Goal: Task Accomplishment & Management: Use online tool/utility

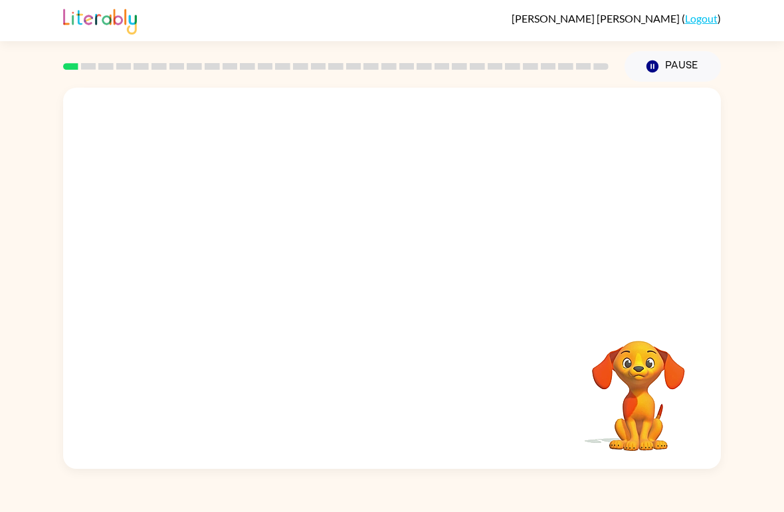
click at [246, 250] on video "Your browser must support playing .mp4 files to use Literably. Please try using…" at bounding box center [392, 200] width 658 height 225
click at [661, 70] on button "Pause Pause" at bounding box center [672, 66] width 96 height 31
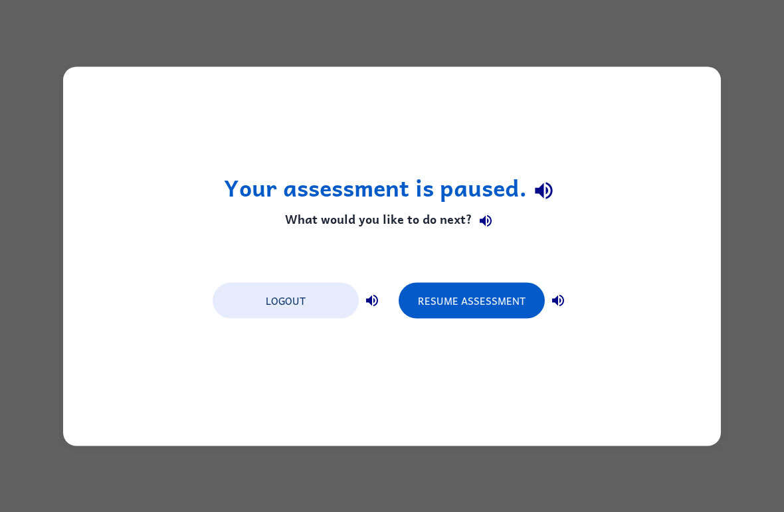
click at [443, 272] on div "Your assessment is paused. What would you like to do next? Logout Resume Assess…" at bounding box center [392, 255] width 658 height 379
click at [442, 272] on div "Your assessment is paused. What would you like to do next? Logout Resume Assess…" at bounding box center [392, 255] width 658 height 379
click at [274, 284] on button "Logout" at bounding box center [286, 300] width 146 height 36
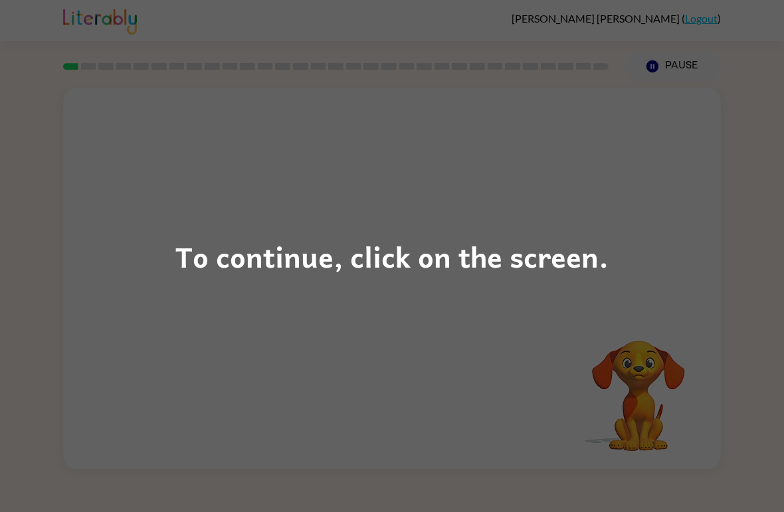
click at [46, 118] on div "To continue, click on the screen." at bounding box center [392, 256] width 784 height 512
click at [680, 298] on div "To continue, click on the screen." at bounding box center [392, 256] width 784 height 512
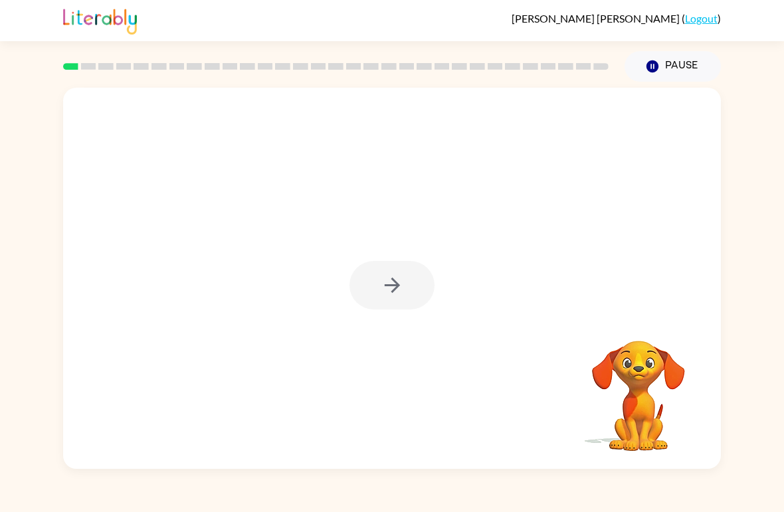
click at [680, 298] on div at bounding box center [392, 278] width 658 height 381
click at [406, 305] on div at bounding box center [391, 285] width 85 height 48
click at [406, 304] on button "button" at bounding box center [391, 285] width 85 height 48
click at [385, 313] on div at bounding box center [392, 278] width 658 height 381
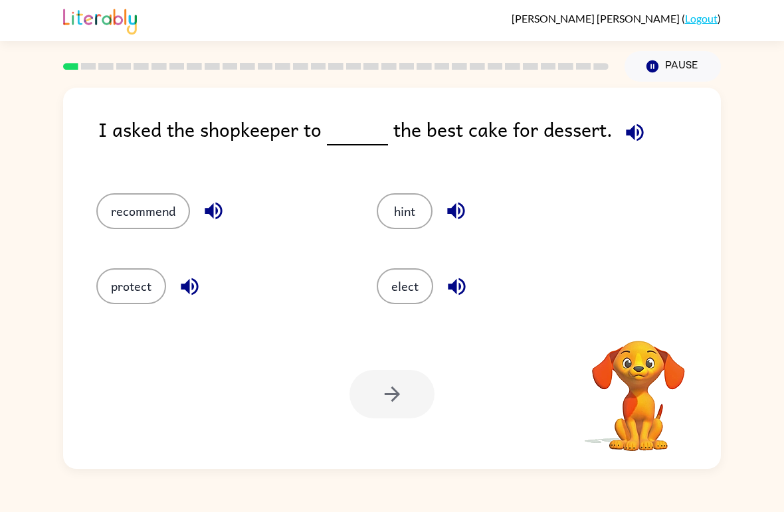
click at [125, 212] on button "recommend" at bounding box center [143, 211] width 94 height 36
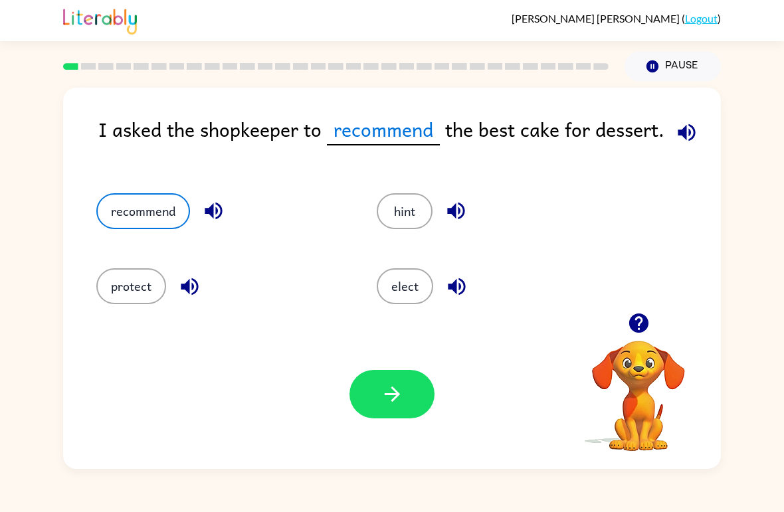
click at [392, 405] on icon "button" at bounding box center [392, 394] width 23 height 23
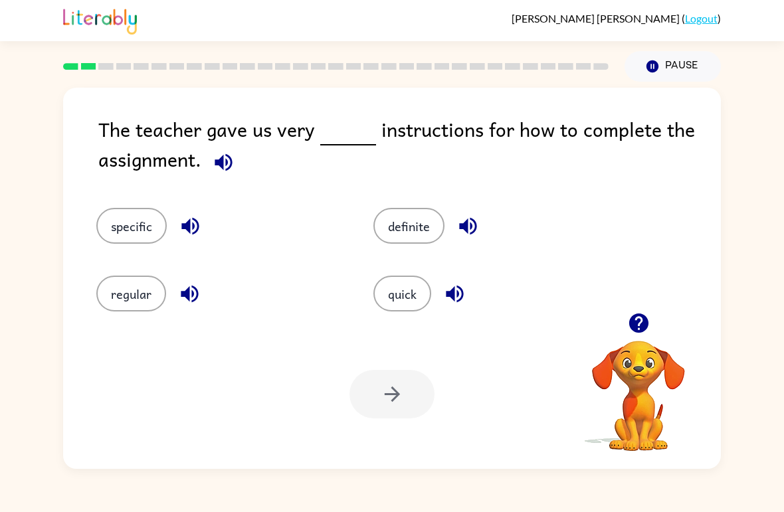
click at [121, 286] on button "regular" at bounding box center [131, 294] width 70 height 36
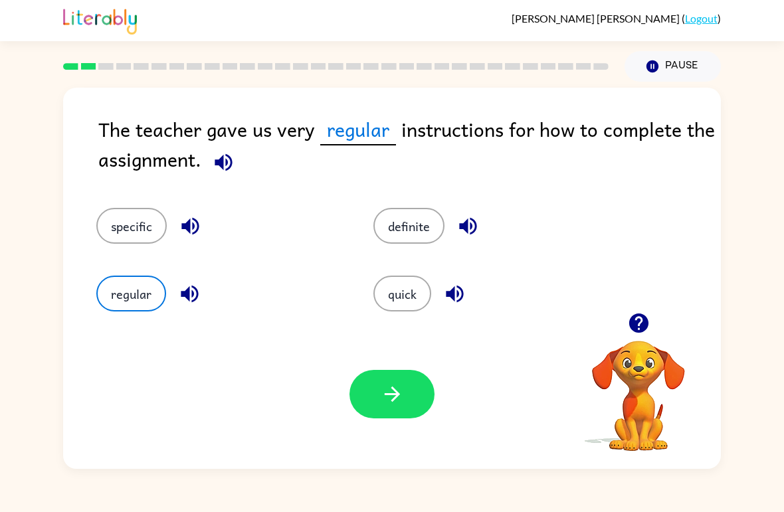
click at [121, 223] on button "specific" at bounding box center [131, 226] width 70 height 36
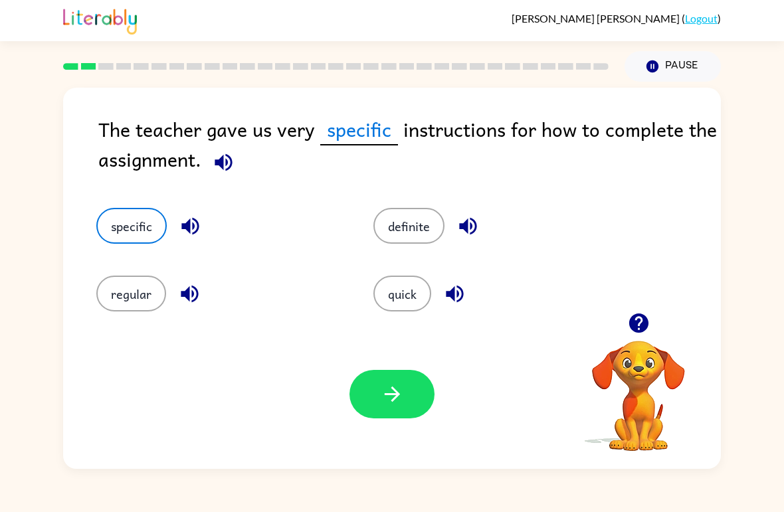
click at [407, 399] on button "button" at bounding box center [391, 394] width 85 height 48
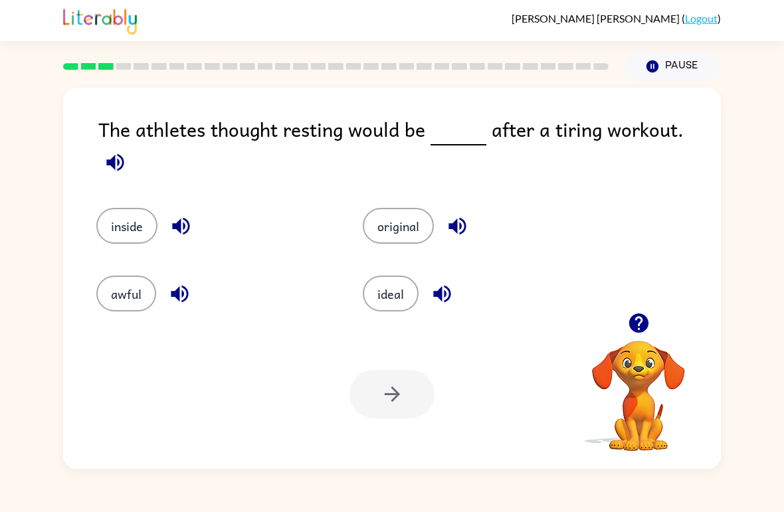
click at [403, 284] on button "ideal" at bounding box center [391, 294] width 56 height 36
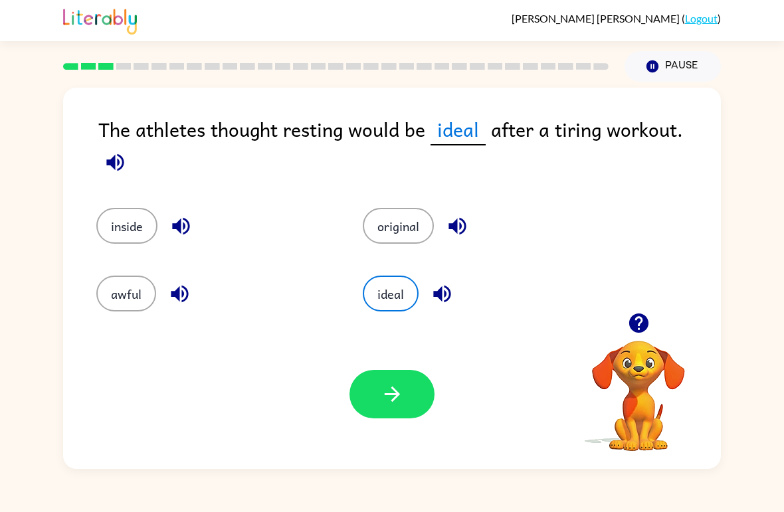
click at [107, 208] on button "inside" at bounding box center [126, 226] width 61 height 36
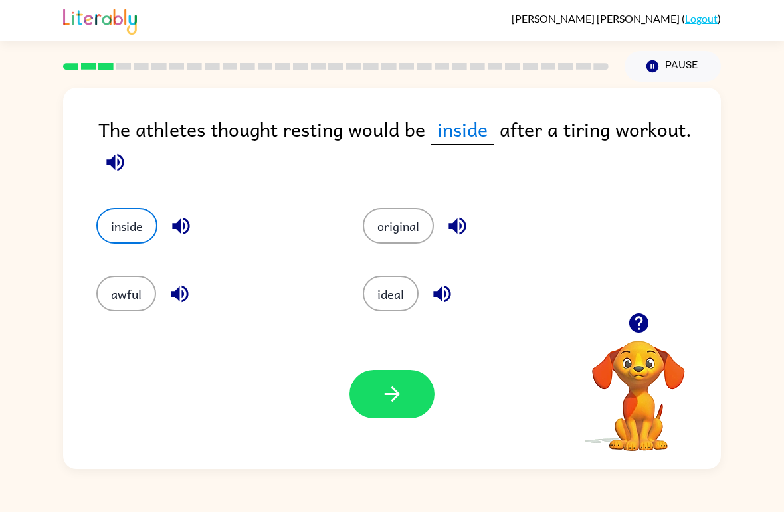
click at [129, 283] on button "awful" at bounding box center [126, 294] width 60 height 36
click at [126, 284] on button "awful" at bounding box center [126, 294] width 60 height 36
click at [145, 292] on button "awful" at bounding box center [126, 294] width 60 height 36
click at [141, 292] on button "awful" at bounding box center [126, 294] width 60 height 36
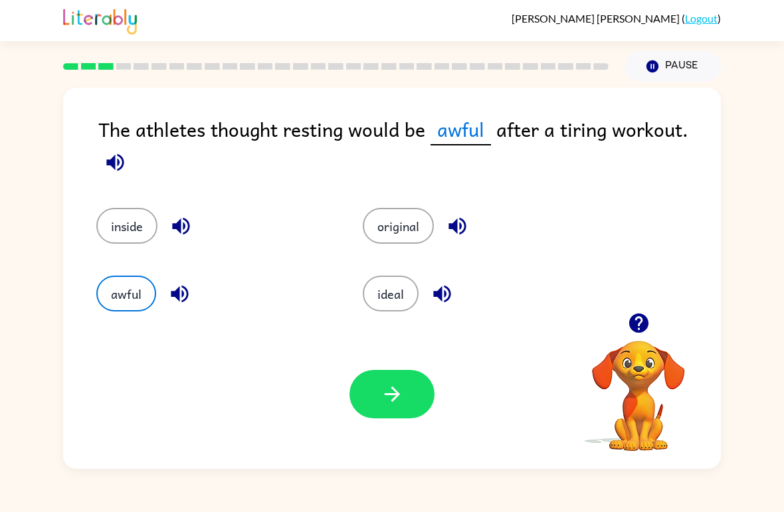
click at [417, 403] on button "button" at bounding box center [391, 394] width 85 height 48
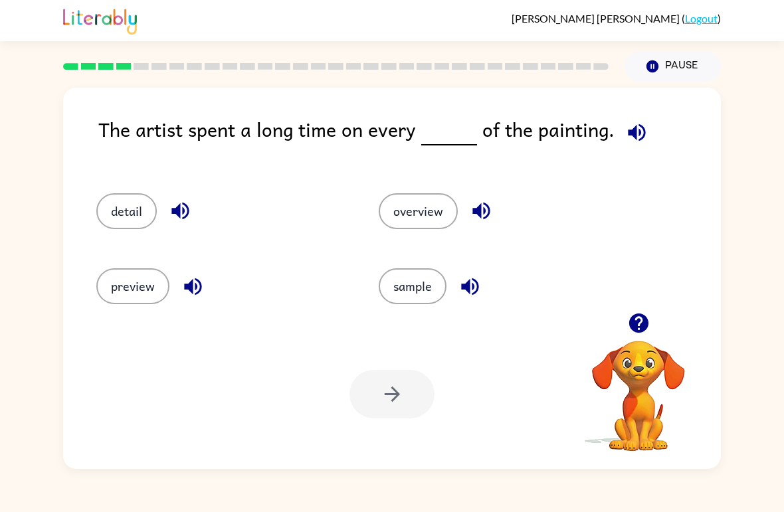
click at [117, 211] on button "detail" at bounding box center [126, 211] width 60 height 36
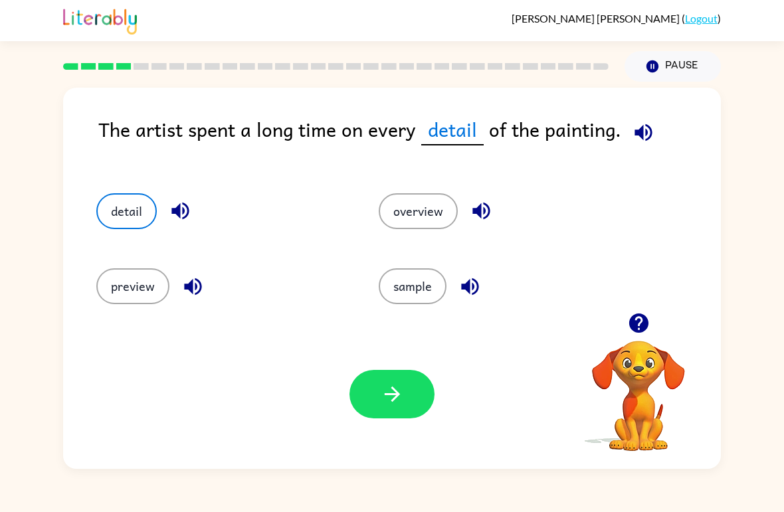
click at [428, 388] on button "button" at bounding box center [391, 394] width 85 height 48
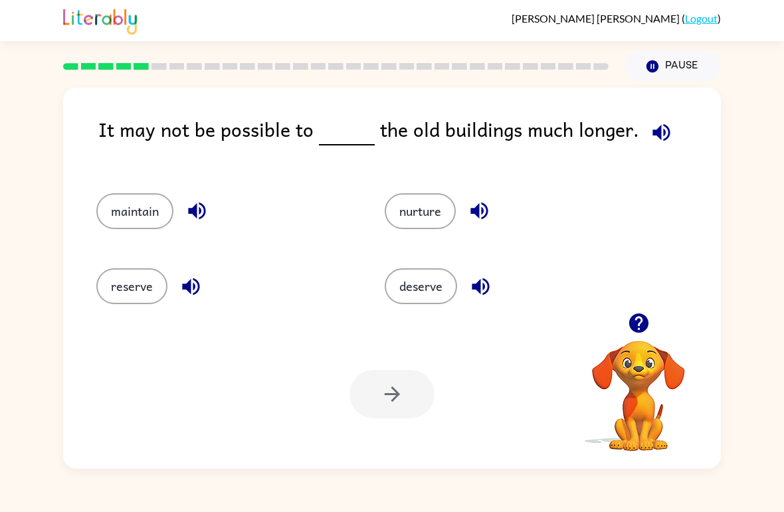
click at [131, 197] on button "maintain" at bounding box center [134, 211] width 77 height 36
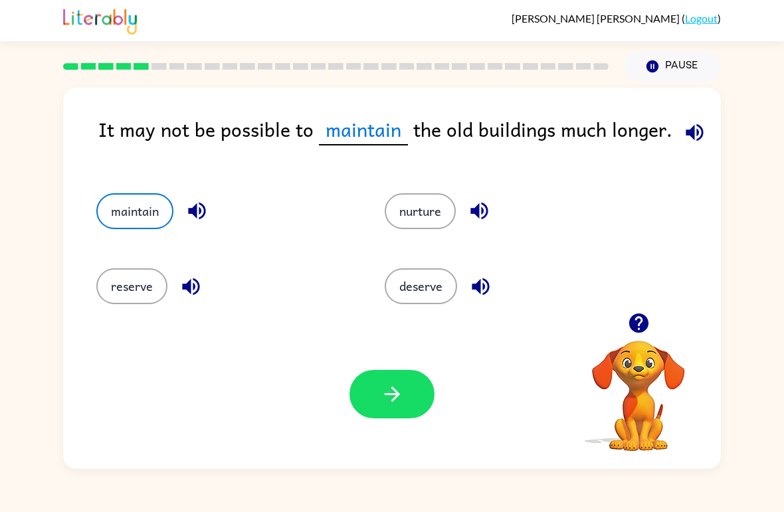
click at [358, 393] on button "button" at bounding box center [391, 394] width 85 height 48
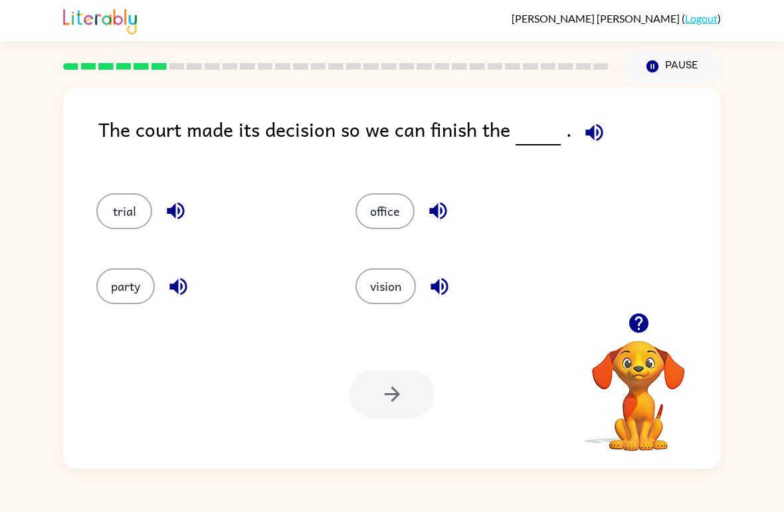
click at [124, 210] on button "trial" at bounding box center [124, 211] width 56 height 36
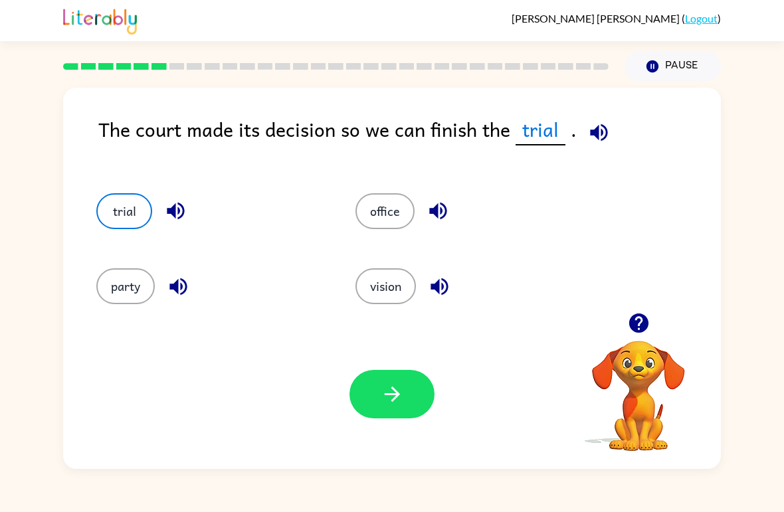
click at [378, 393] on button "button" at bounding box center [391, 394] width 85 height 48
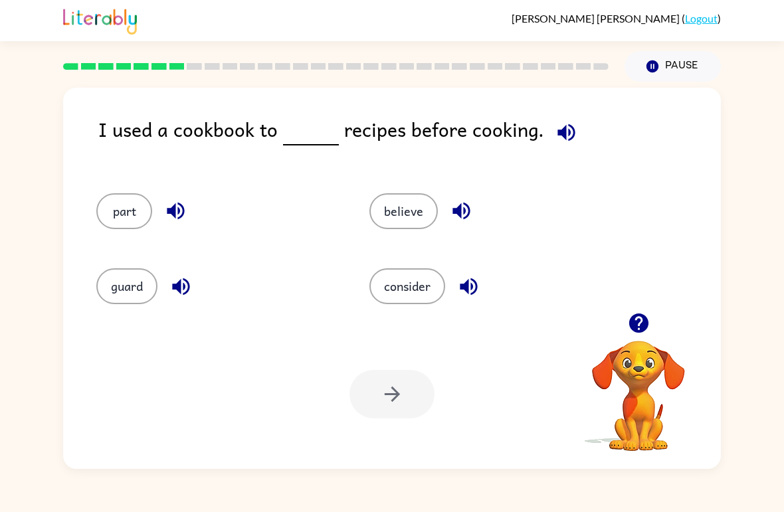
click at [395, 290] on button "consider" at bounding box center [407, 286] width 76 height 36
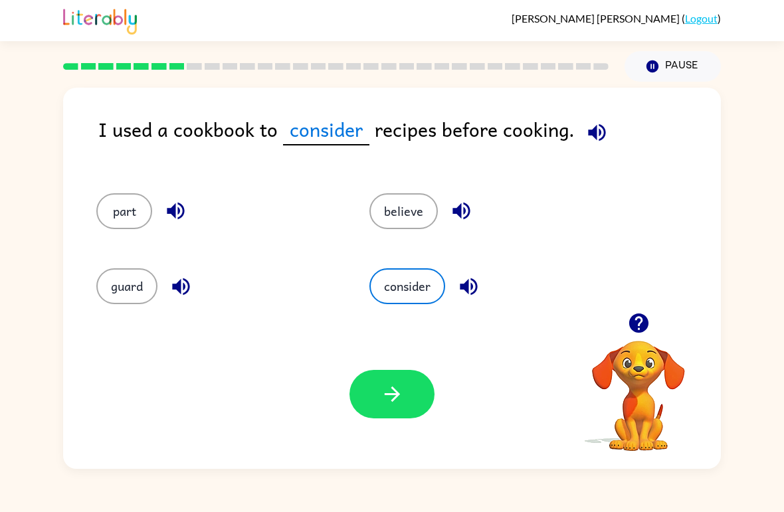
click at [387, 401] on icon "button" at bounding box center [392, 394] width 23 height 23
click at [27, 405] on div "I used a cookbook to consider recipes before cooking. part believe guard consid…" at bounding box center [392, 275] width 784 height 387
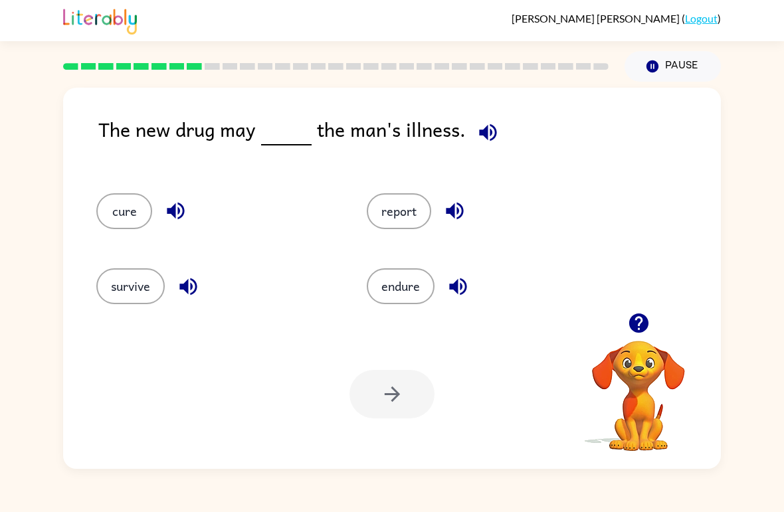
click at [100, 200] on button "cure" at bounding box center [124, 211] width 56 height 36
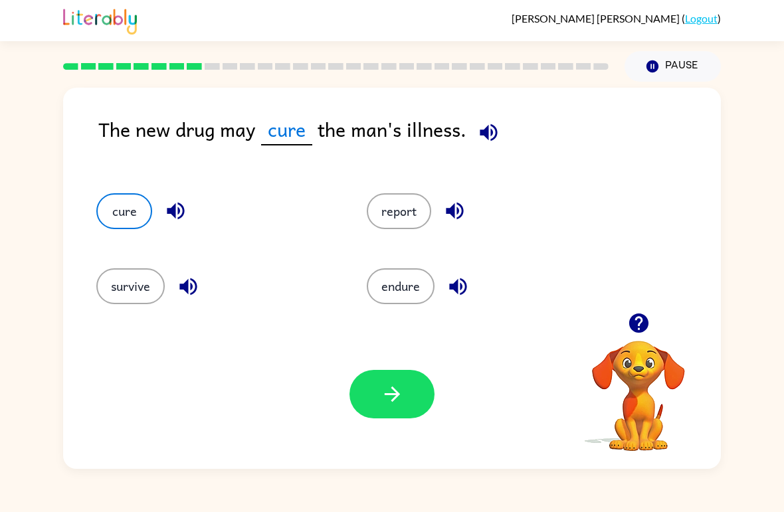
click at [407, 399] on button "button" at bounding box center [391, 394] width 85 height 48
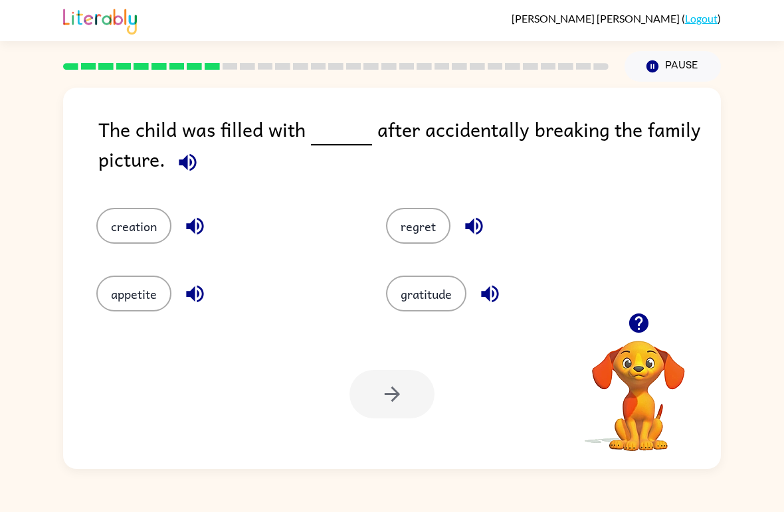
click at [83, 48] on div at bounding box center [335, 66] width 561 height 47
click at [104, 226] on button "creation" at bounding box center [133, 226] width 75 height 36
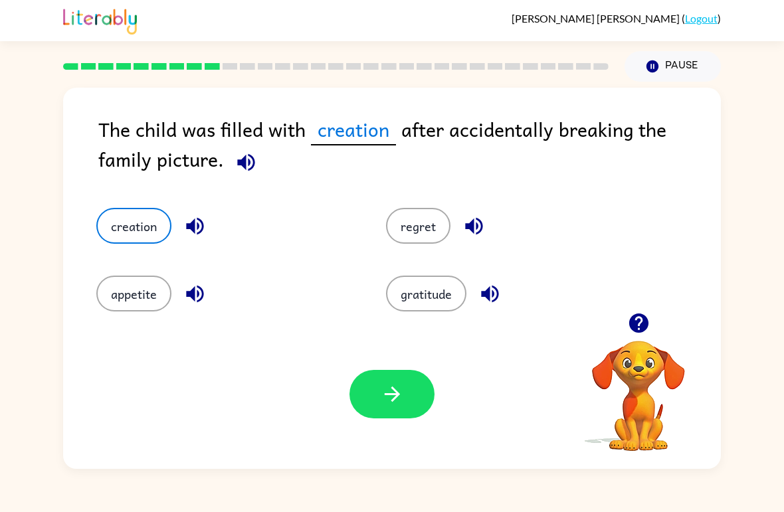
click at [382, 401] on icon "button" at bounding box center [392, 394] width 23 height 23
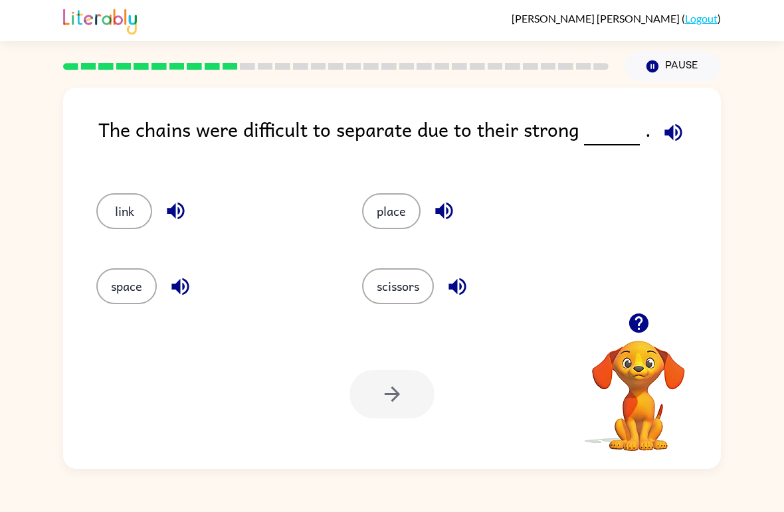
click at [112, 130] on div "The chains were difficult to separate due to their strong ." at bounding box center [409, 140] width 622 height 52
click at [403, 199] on button "place" at bounding box center [391, 211] width 58 height 36
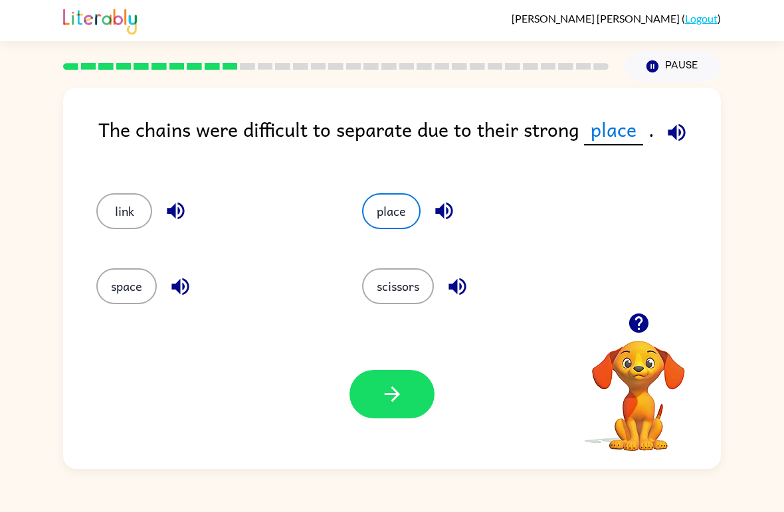
click at [399, 376] on button "button" at bounding box center [391, 394] width 85 height 48
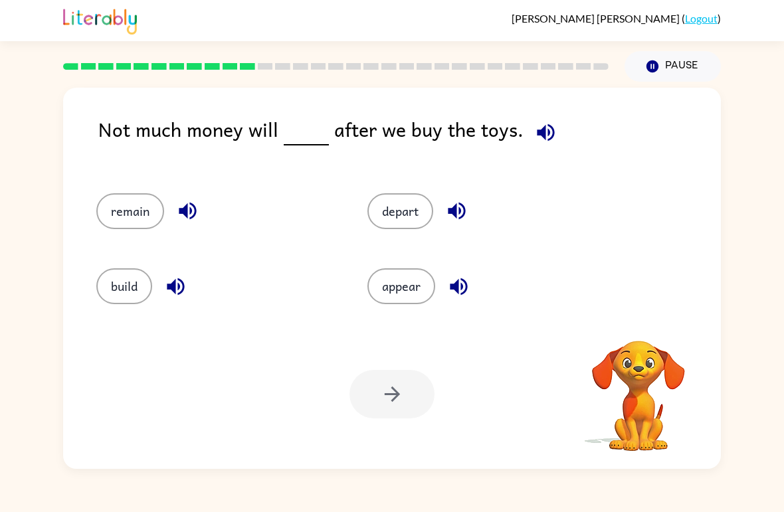
click at [134, 214] on button "remain" at bounding box center [130, 211] width 68 height 36
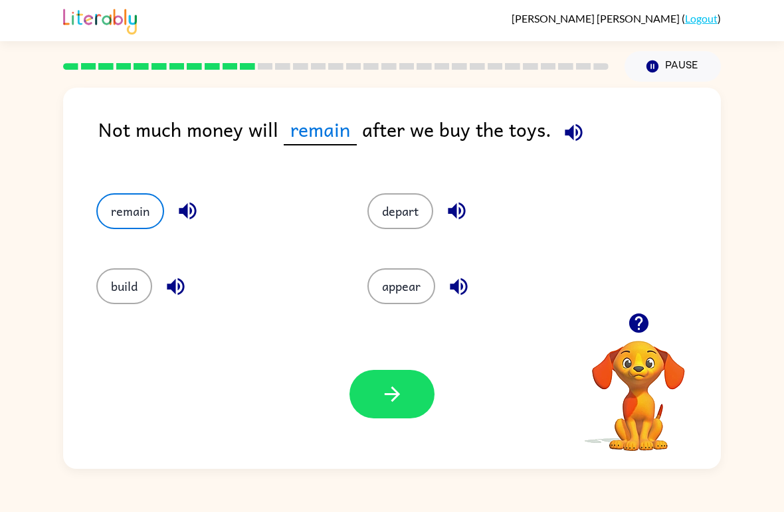
click at [401, 393] on icon "button" at bounding box center [392, 394] width 23 height 23
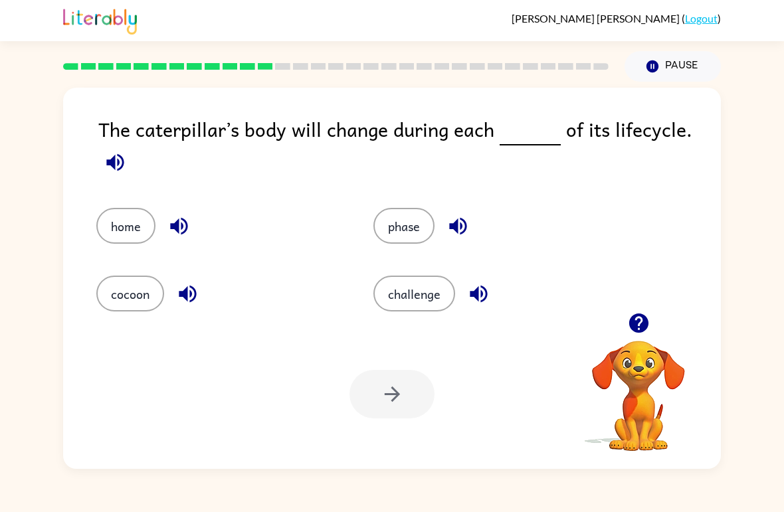
click at [408, 229] on button "phase" at bounding box center [403, 226] width 61 height 36
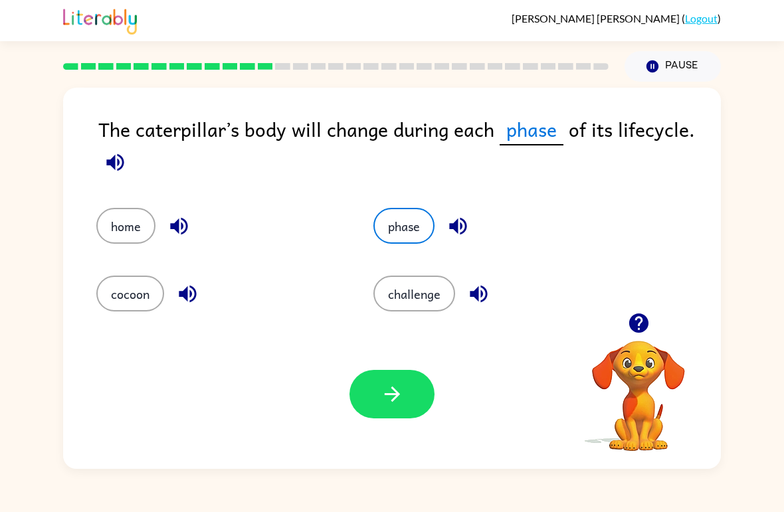
click at [411, 373] on button "button" at bounding box center [391, 394] width 85 height 48
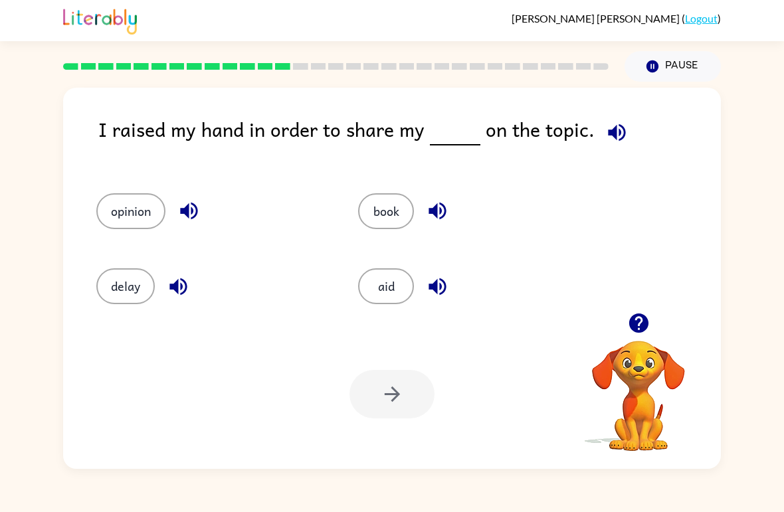
click at [118, 228] on button "opinion" at bounding box center [130, 211] width 69 height 36
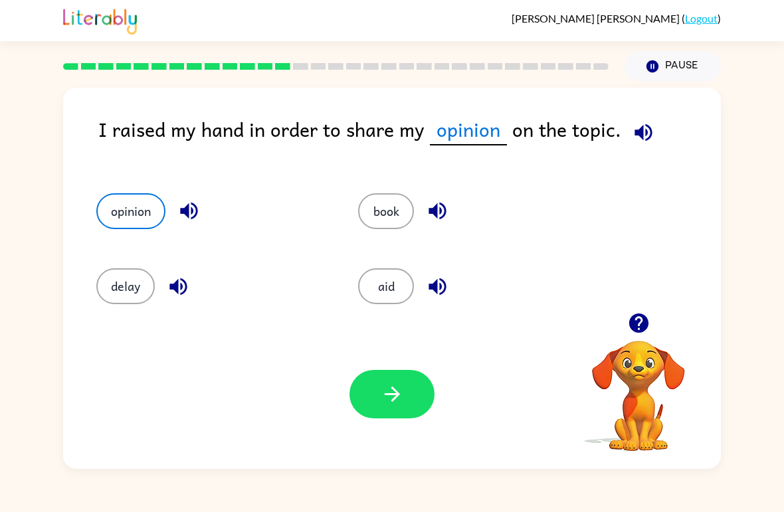
click at [399, 385] on icon "button" at bounding box center [392, 394] width 23 height 23
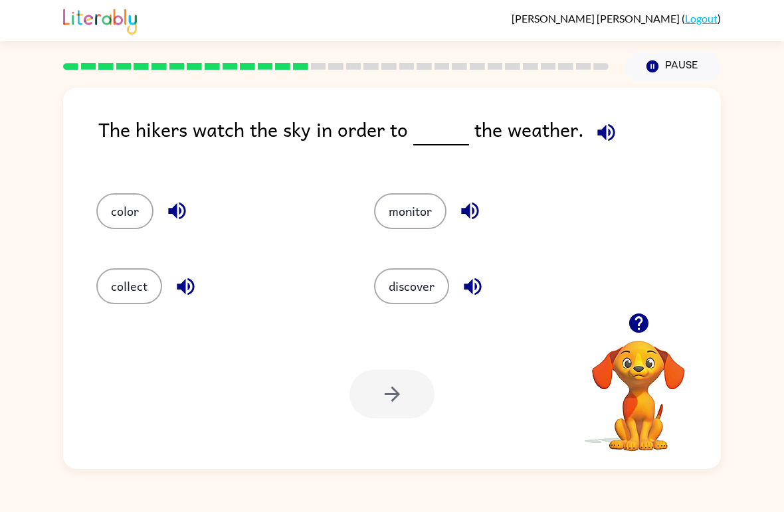
click at [411, 8] on div "[PERSON_NAME] ( Logout )" at bounding box center [392, 20] width 658 height 41
click at [421, 292] on button "discover" at bounding box center [411, 286] width 75 height 36
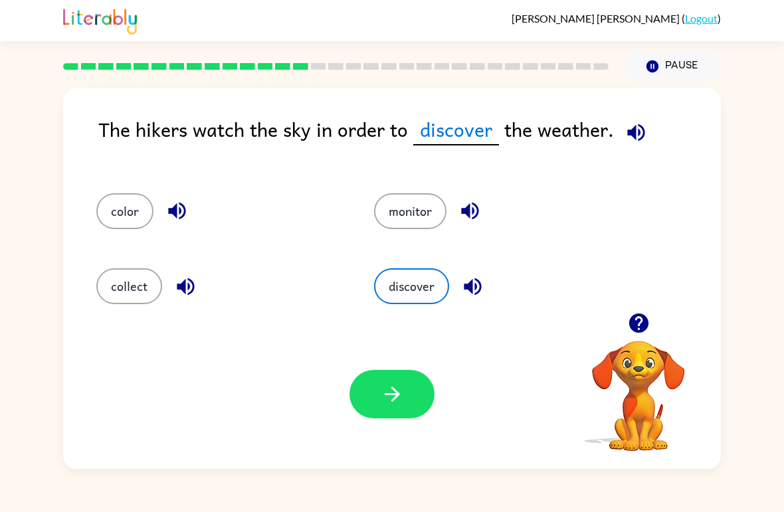
click at [405, 411] on button "button" at bounding box center [391, 394] width 85 height 48
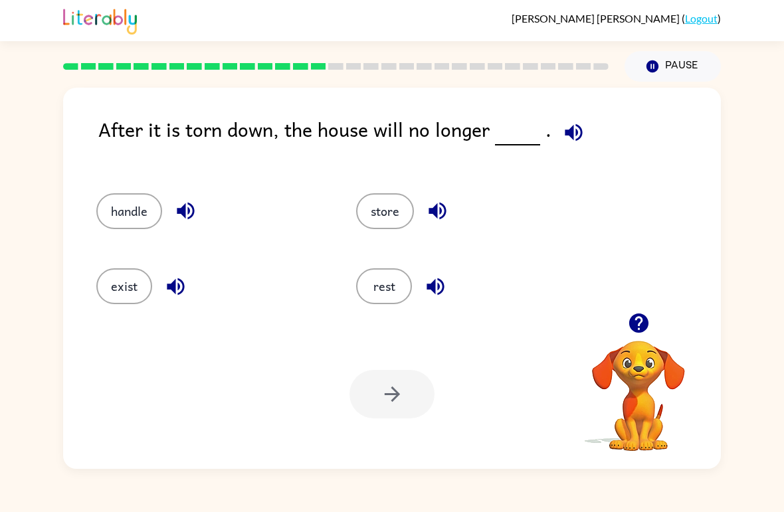
click at [117, 194] on button "handle" at bounding box center [129, 211] width 66 height 36
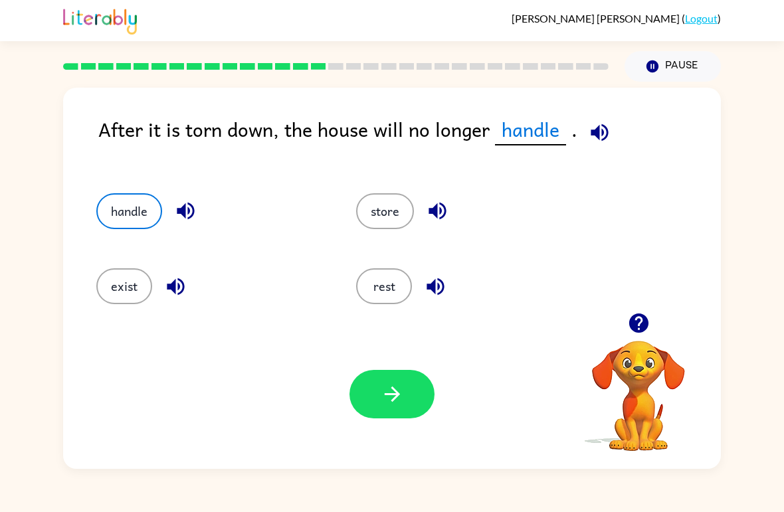
click at [136, 270] on button "exist" at bounding box center [124, 286] width 56 height 36
click at [395, 409] on button "button" at bounding box center [391, 394] width 85 height 48
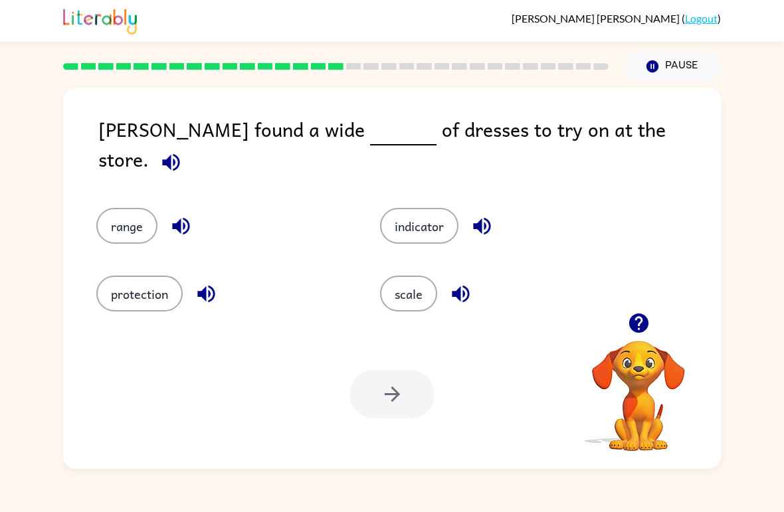
click at [410, 282] on button "scale" at bounding box center [408, 294] width 57 height 36
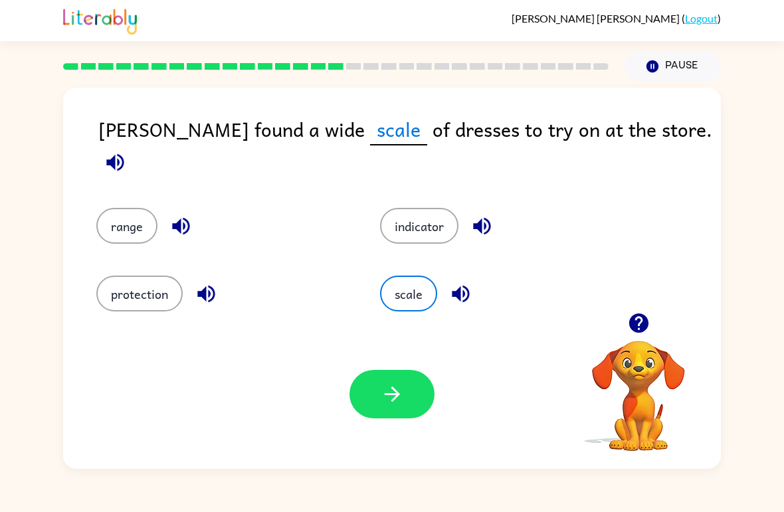
click at [422, 414] on button "button" at bounding box center [391, 394] width 85 height 48
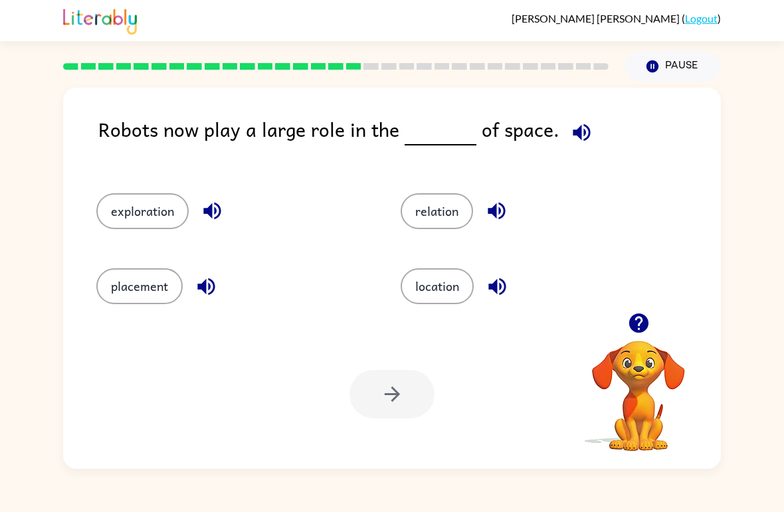
click at [173, 213] on button "exploration" at bounding box center [142, 211] width 92 height 36
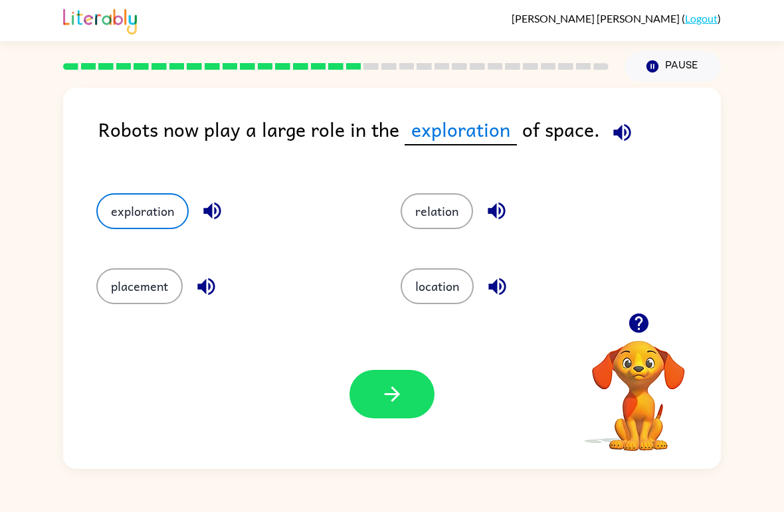
click at [416, 381] on button "button" at bounding box center [391, 394] width 85 height 48
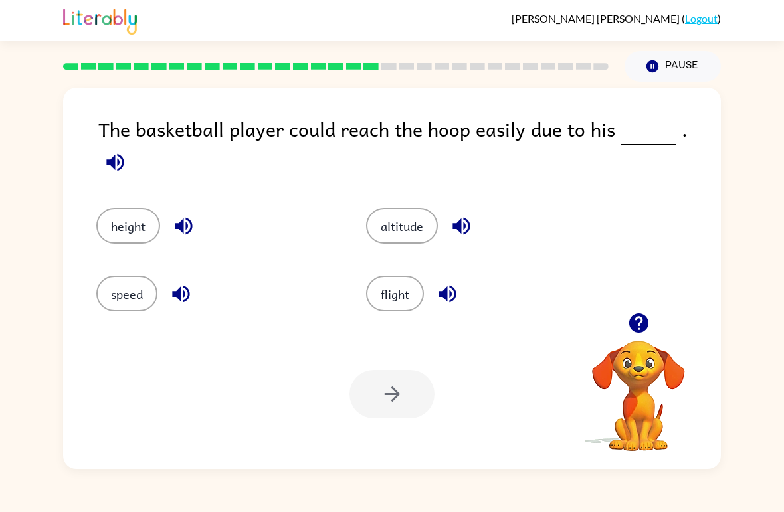
click at [116, 208] on button "height" at bounding box center [128, 226] width 64 height 36
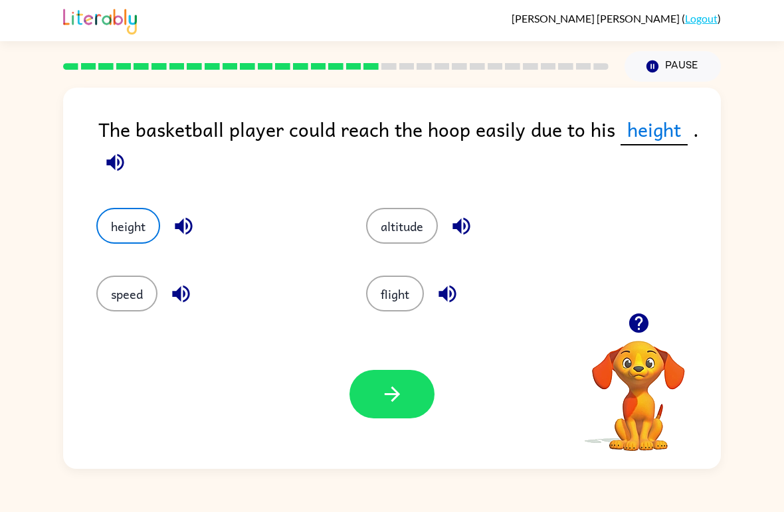
click at [430, 405] on button "button" at bounding box center [391, 394] width 85 height 48
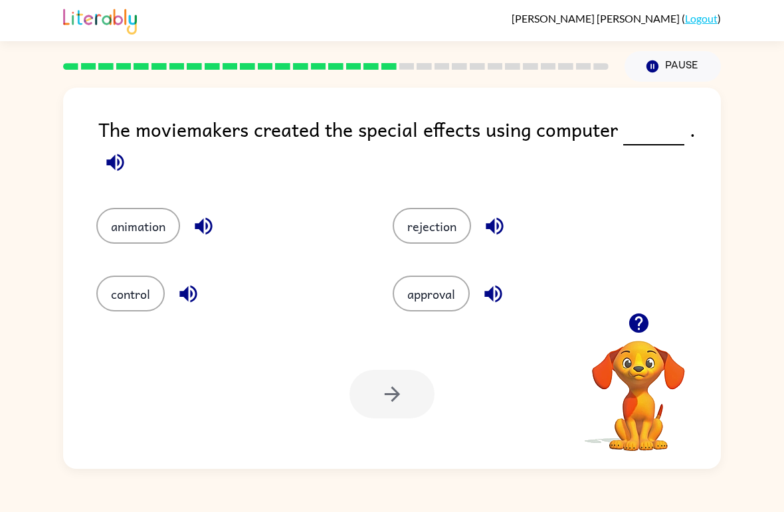
click at [128, 217] on button "animation" at bounding box center [138, 226] width 84 height 36
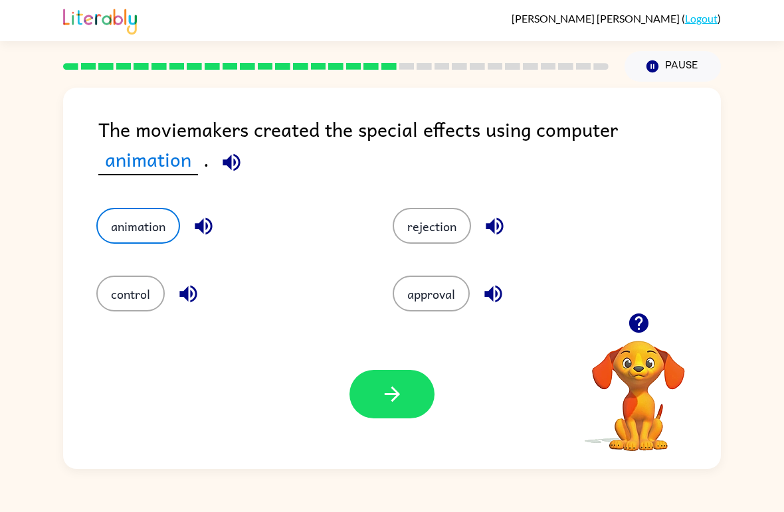
click at [760, 101] on div "The moviemakers created the special effects using computer animation . animatio…" at bounding box center [392, 275] width 784 height 387
click at [423, 384] on button "button" at bounding box center [391, 394] width 85 height 48
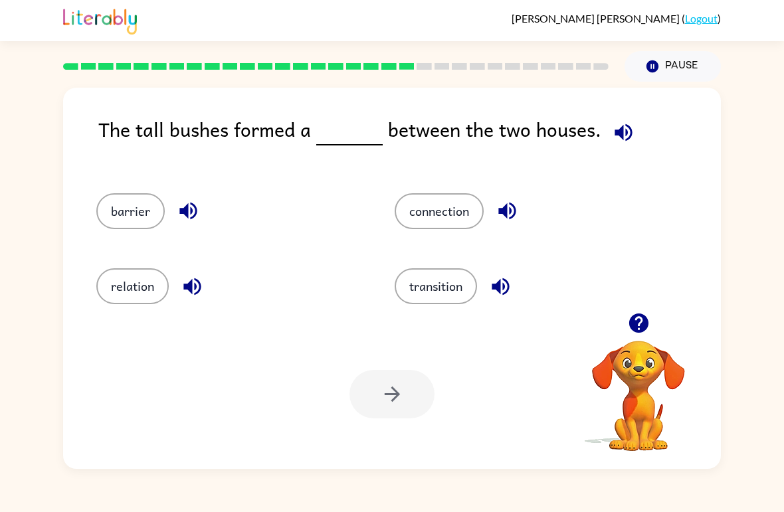
click at [125, 212] on button "barrier" at bounding box center [130, 211] width 68 height 36
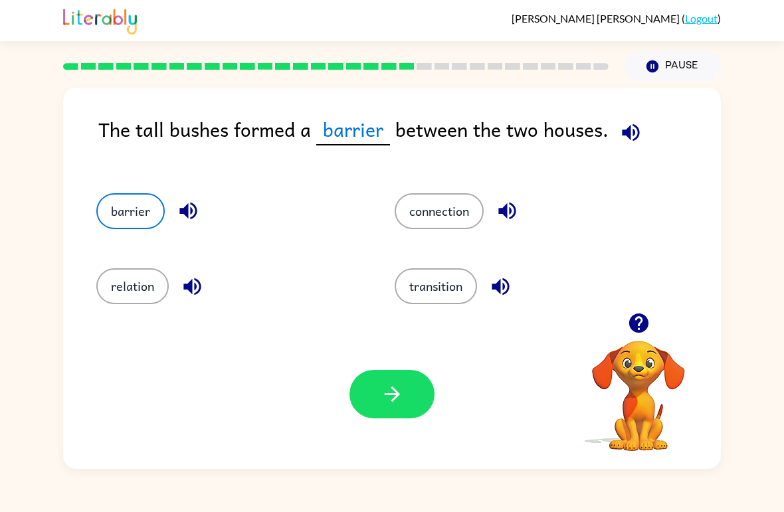
click at [417, 402] on button "button" at bounding box center [391, 394] width 85 height 48
click at [417, 401] on div at bounding box center [391, 394] width 85 height 48
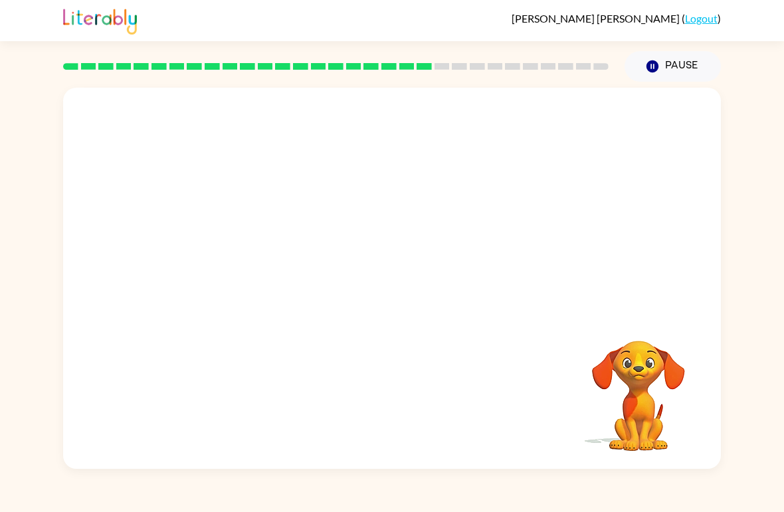
click at [393, 410] on div "Your browser must support playing .mp4 files to use Literably. Please try using…" at bounding box center [392, 278] width 658 height 381
click at [399, 280] on div at bounding box center [391, 285] width 85 height 48
click at [411, 279] on div at bounding box center [391, 285] width 85 height 48
click at [405, 292] on div at bounding box center [391, 285] width 85 height 48
click at [409, 290] on button "button" at bounding box center [391, 285] width 85 height 48
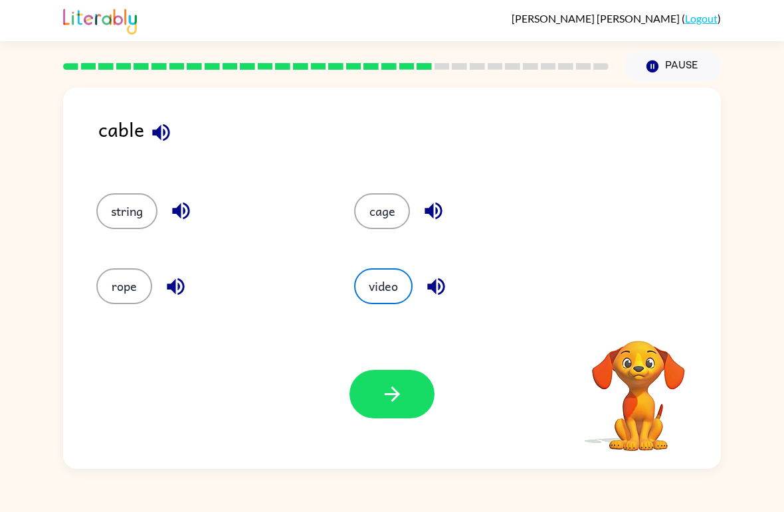
click at [119, 280] on button "rope" at bounding box center [124, 286] width 56 height 36
click at [425, 396] on button "button" at bounding box center [391, 394] width 85 height 48
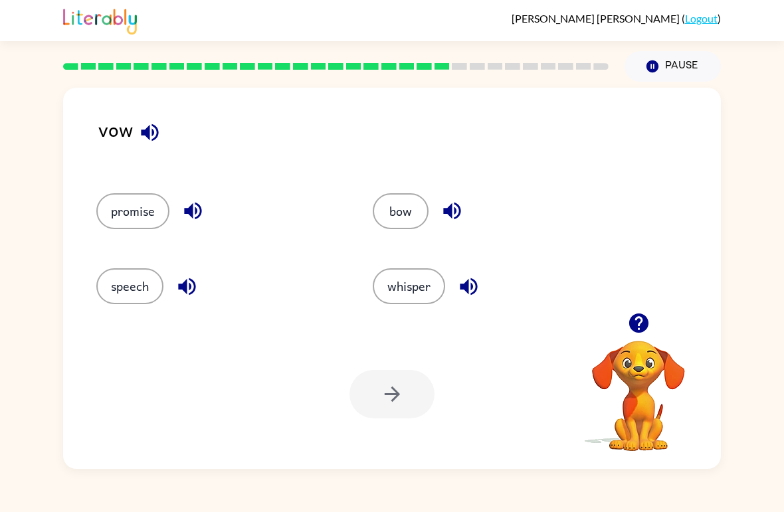
click at [407, 216] on button "bow" at bounding box center [401, 211] width 56 height 36
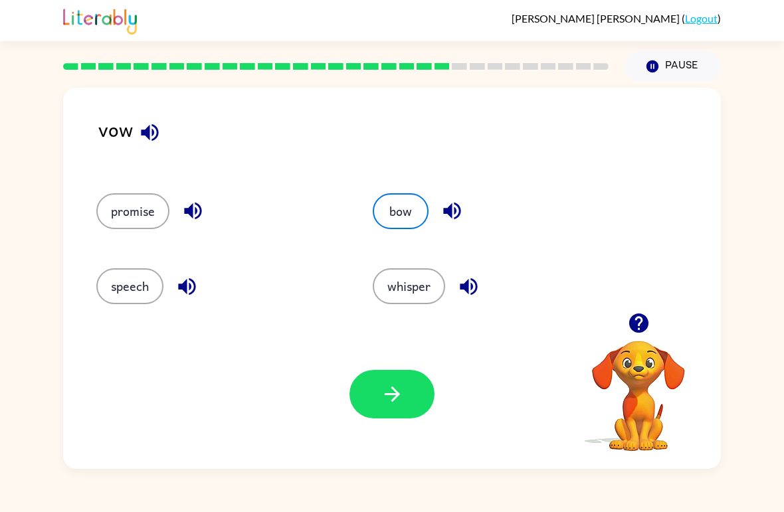
click at [405, 389] on button "button" at bounding box center [391, 394] width 85 height 48
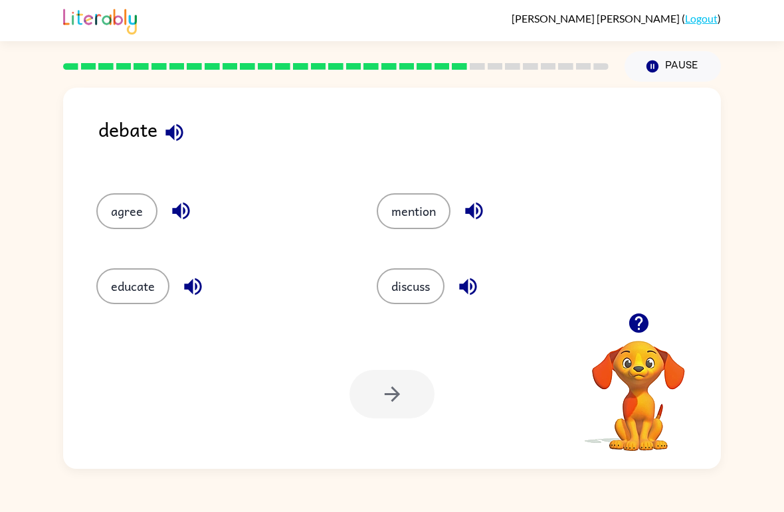
click at [127, 199] on button "agree" at bounding box center [126, 211] width 61 height 36
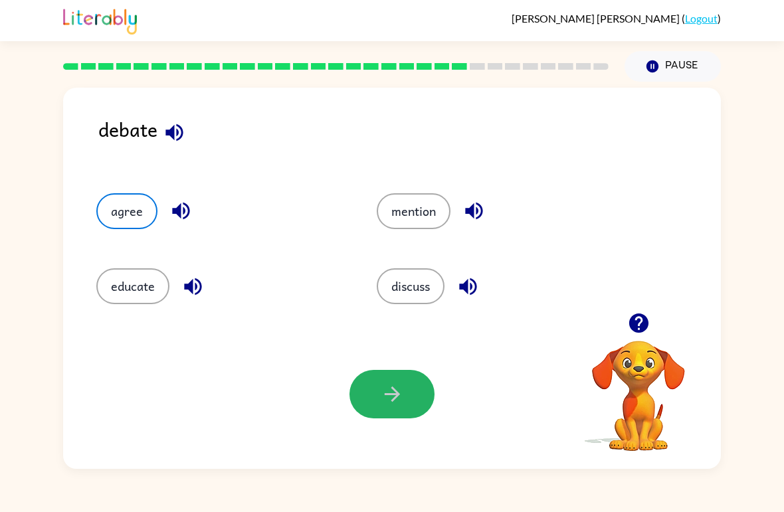
click at [368, 392] on button "button" at bounding box center [391, 394] width 85 height 48
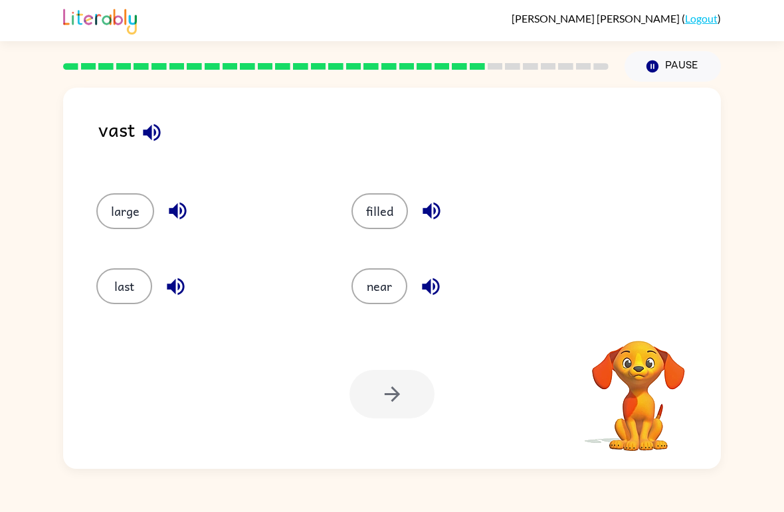
click at [373, 215] on button "filled" at bounding box center [379, 211] width 56 height 36
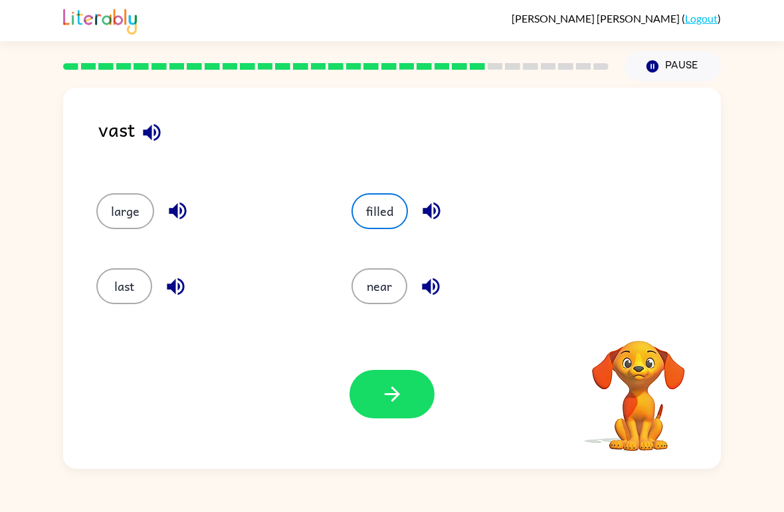
click at [379, 382] on button "button" at bounding box center [391, 394] width 85 height 48
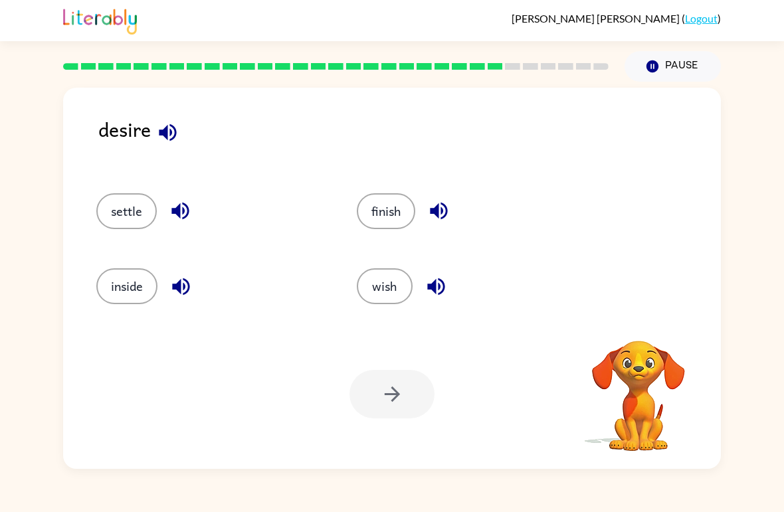
click at [126, 213] on button "settle" at bounding box center [126, 211] width 60 height 36
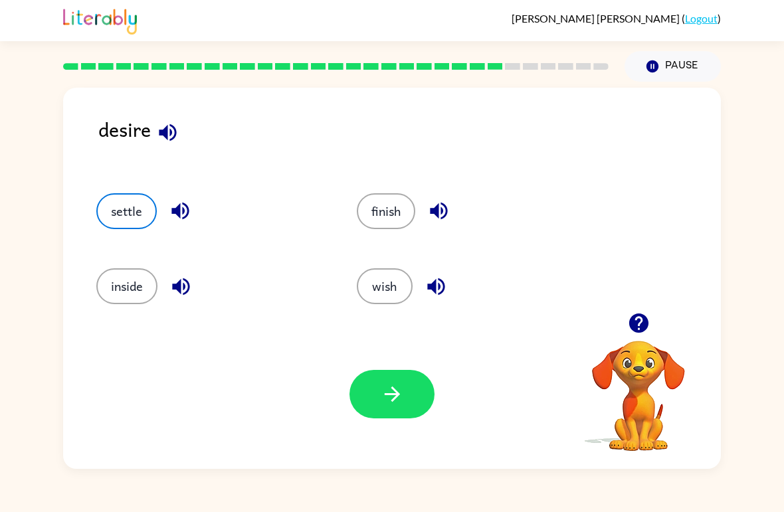
click at [366, 383] on button "button" at bounding box center [391, 394] width 85 height 48
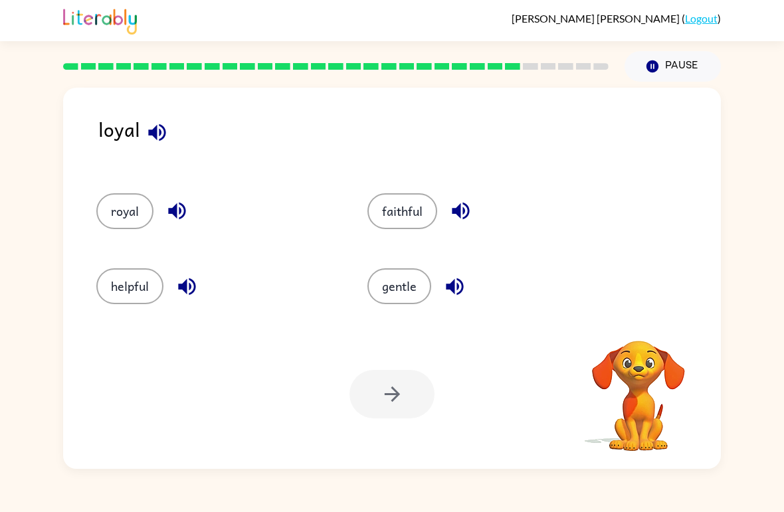
click at [131, 205] on button "royal" at bounding box center [124, 211] width 57 height 36
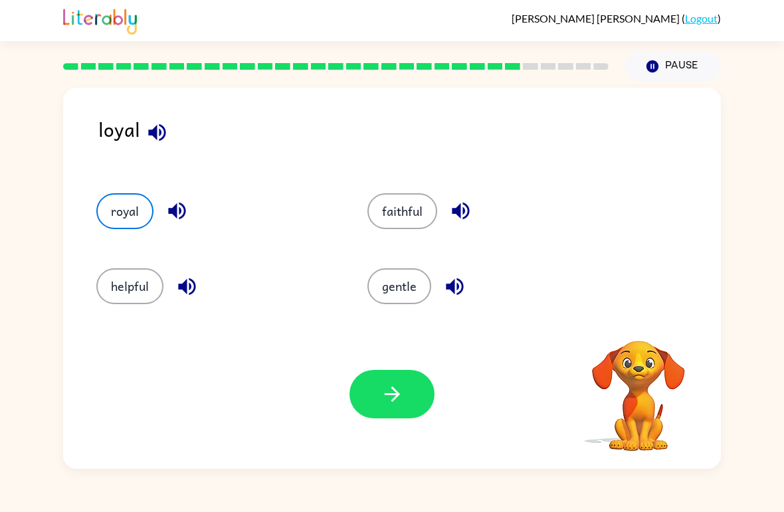
click at [359, 403] on button "button" at bounding box center [391, 394] width 85 height 48
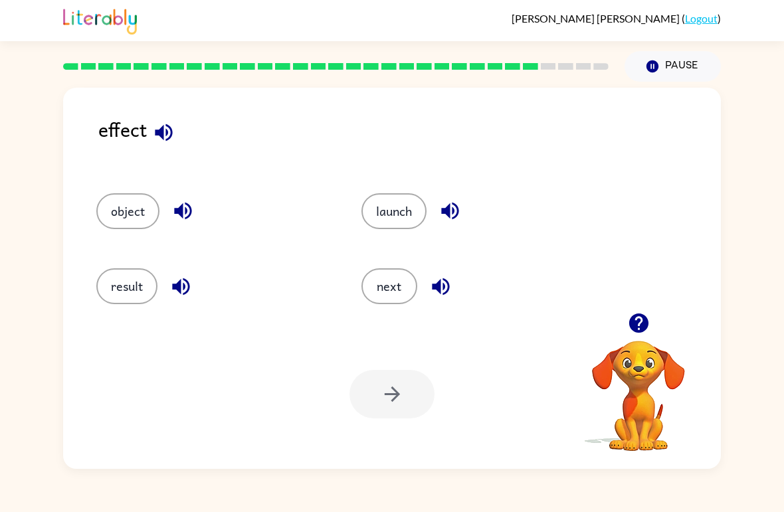
click at [130, 292] on button "result" at bounding box center [126, 286] width 61 height 36
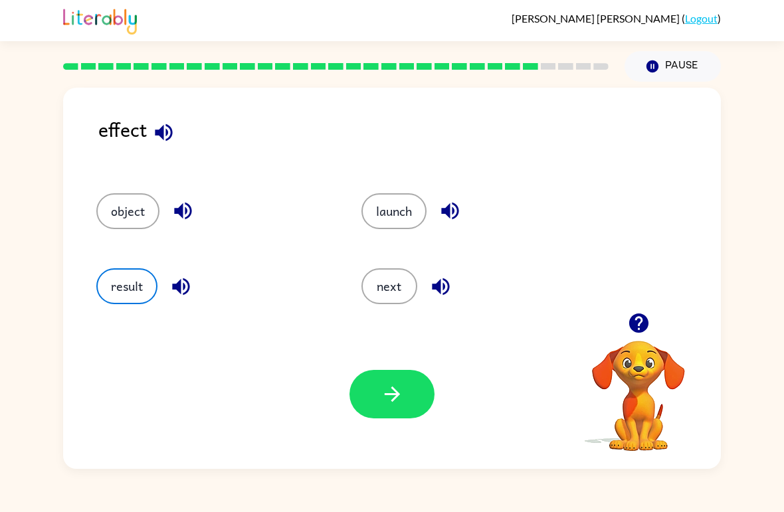
click at [397, 391] on icon "button" at bounding box center [392, 394] width 23 height 23
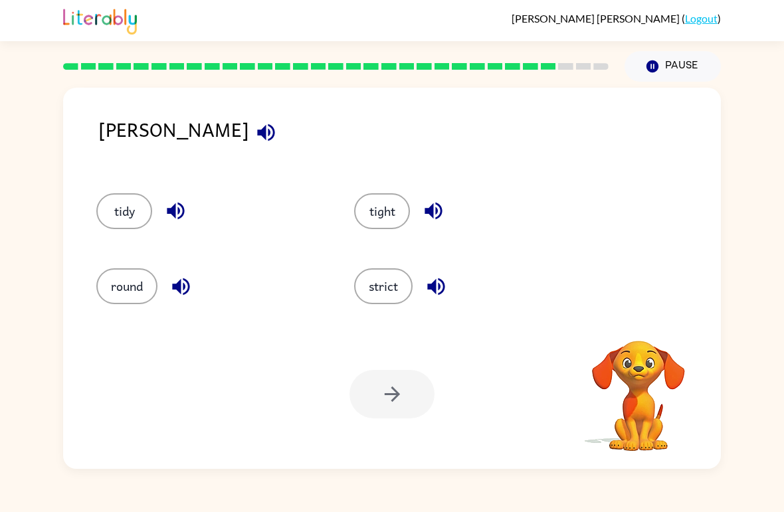
click at [122, 201] on button "tidy" at bounding box center [124, 211] width 56 height 36
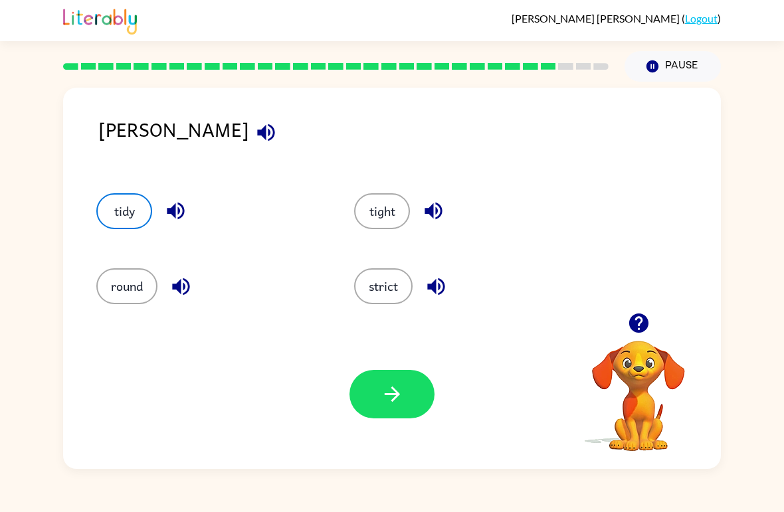
click at [377, 376] on button "button" at bounding box center [391, 394] width 85 height 48
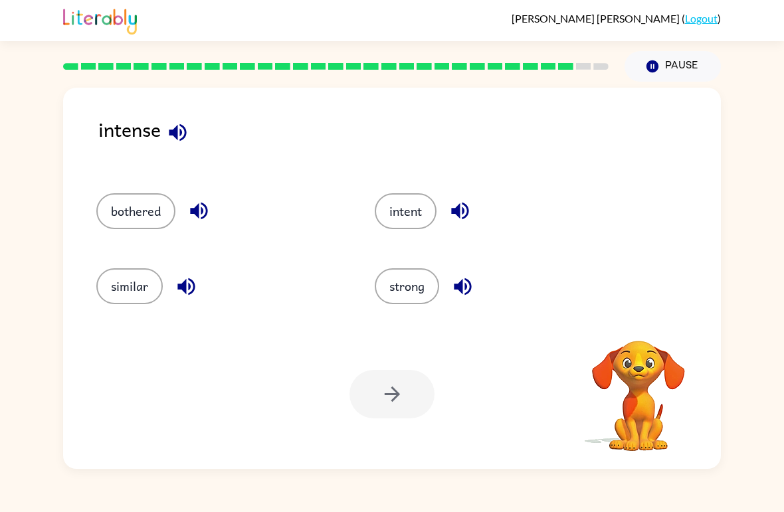
click at [394, 221] on button "intent" at bounding box center [406, 211] width 62 height 36
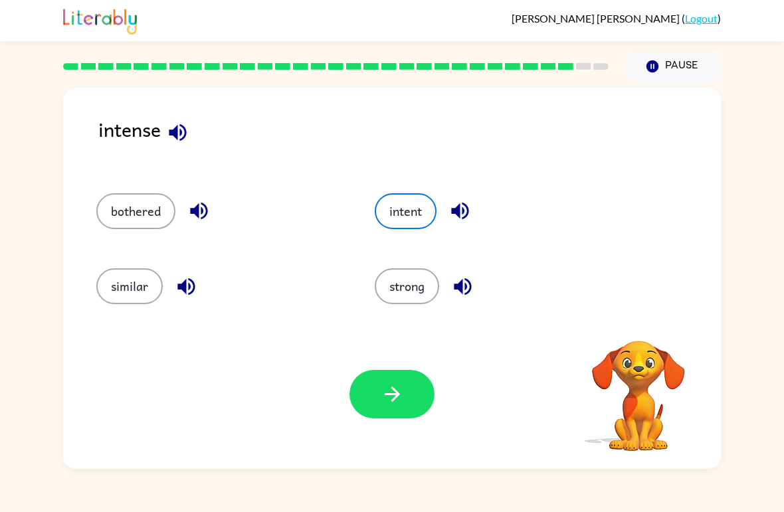
click at [379, 396] on button "button" at bounding box center [391, 394] width 85 height 48
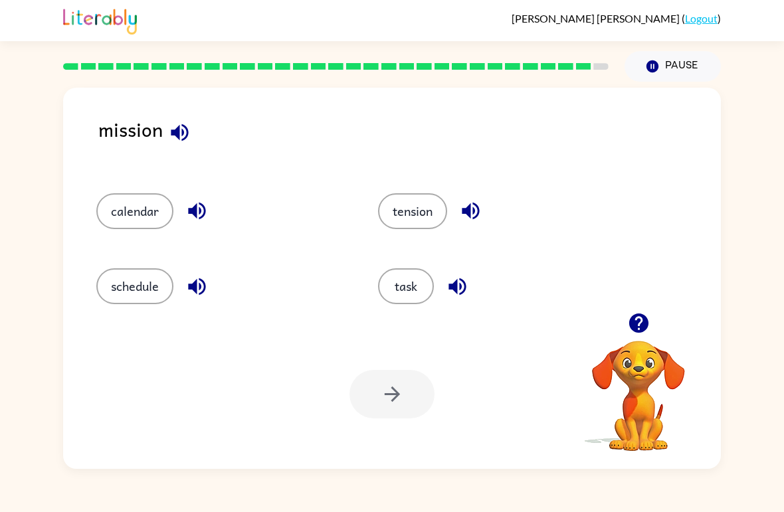
click at [396, 288] on button "task" at bounding box center [406, 286] width 56 height 36
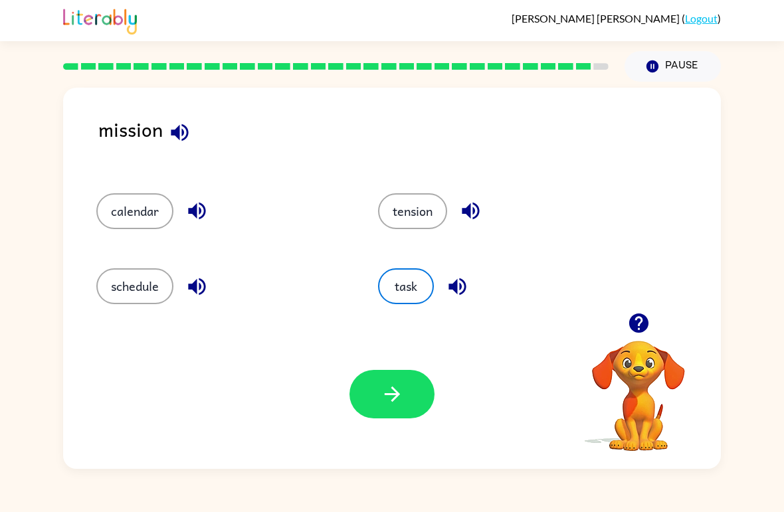
click at [405, 397] on button "button" at bounding box center [391, 394] width 85 height 48
